Goal: Transaction & Acquisition: Purchase product/service

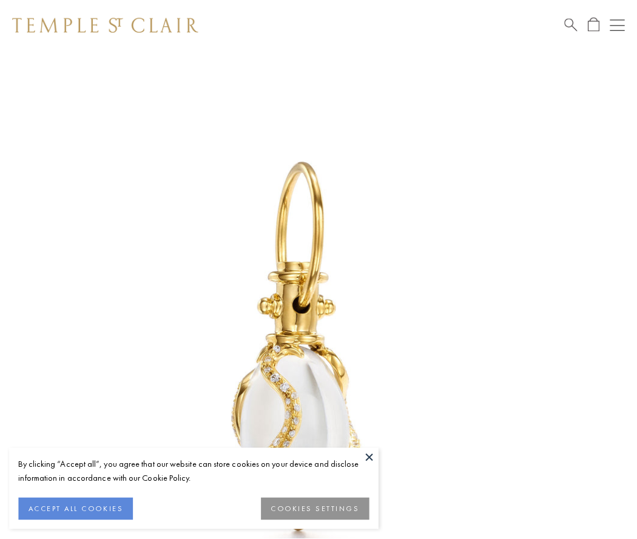
scroll to position [15, 0]
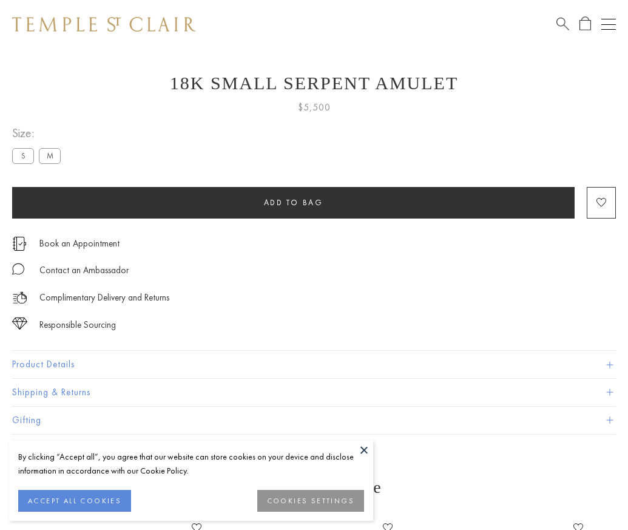
click at [293, 202] on span "Add to bag" at bounding box center [293, 202] width 59 height 10
